Goal: Task Accomplishment & Management: Complete application form

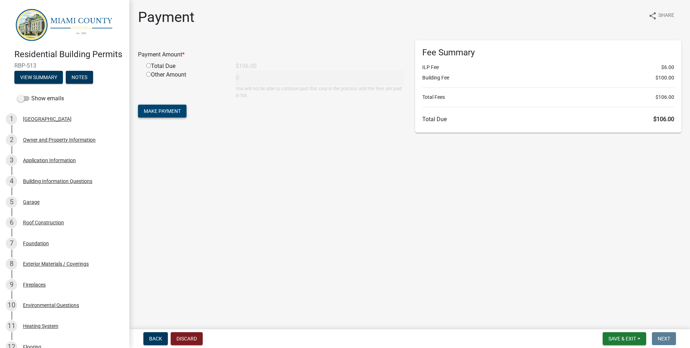
click at [182, 109] on button "Make Payment" at bounding box center [162, 111] width 48 height 13
click at [149, 74] on input "radio" at bounding box center [148, 74] width 5 height 5
radio input "true"
type input "106"
click at [166, 108] on span "Make Payment" at bounding box center [162, 111] width 37 height 6
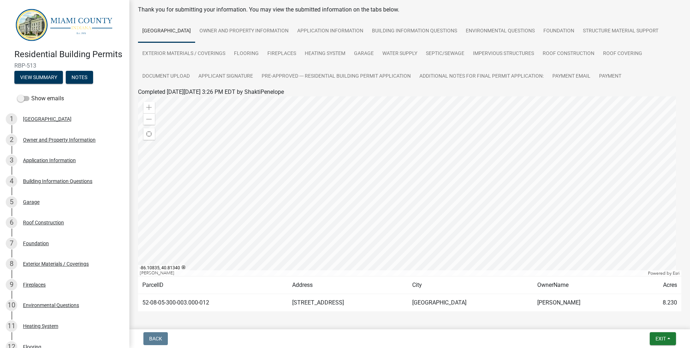
scroll to position [62, 0]
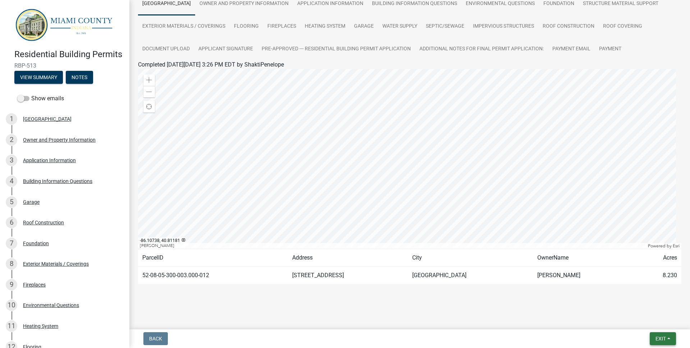
click at [673, 340] on button "Exit" at bounding box center [662, 338] width 26 height 13
click at [657, 319] on button "Save & Exit" at bounding box center [646, 319] width 57 height 17
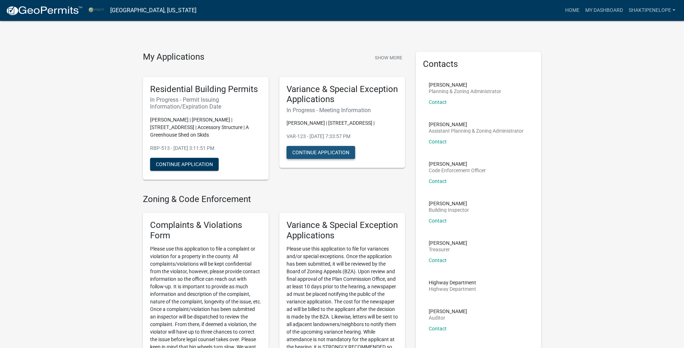
click at [343, 149] on button "Continue Application" at bounding box center [321, 152] width 69 height 13
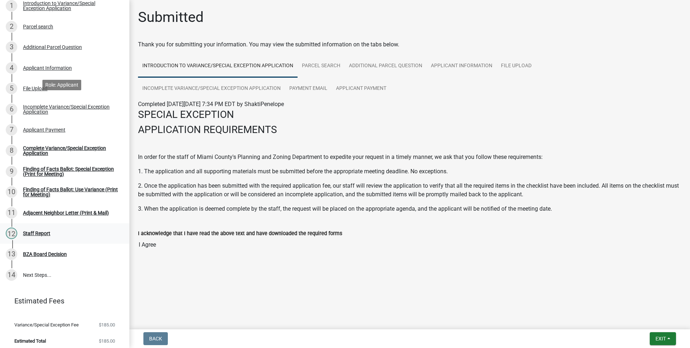
scroll to position [126, 0]
